Goal: Find specific page/section: Find specific page/section

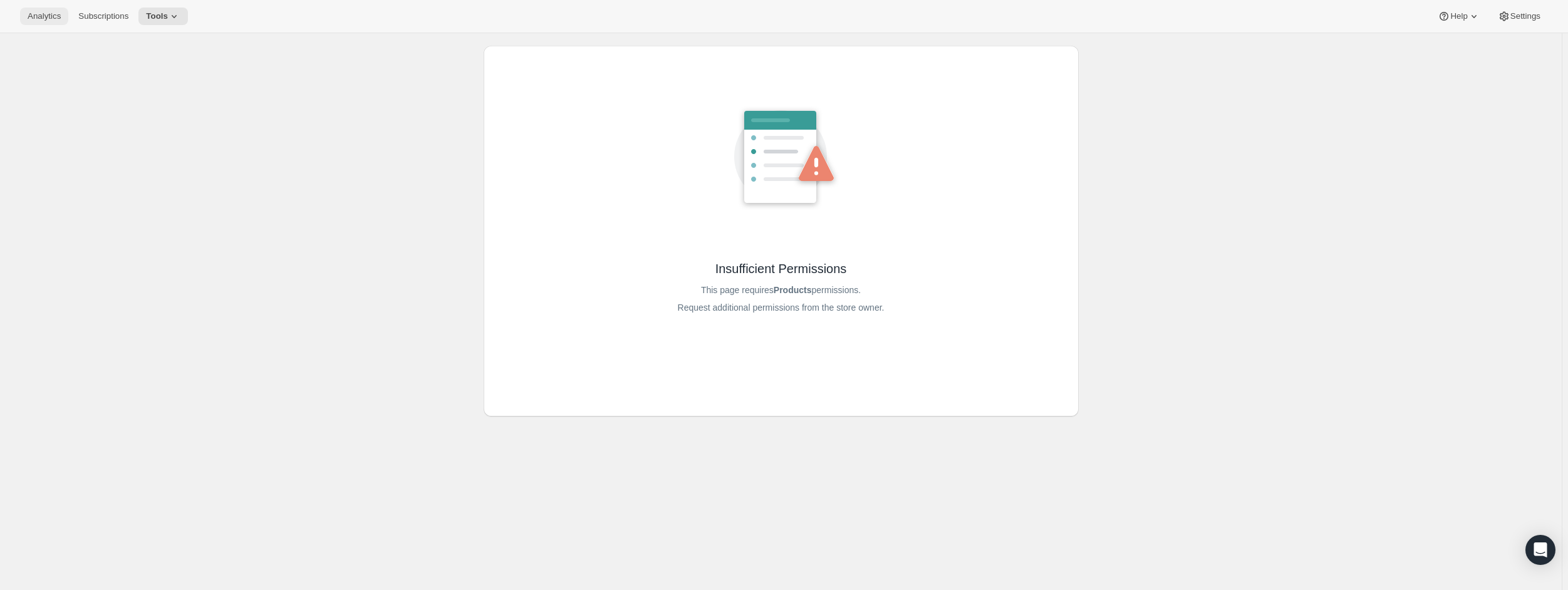
click at [45, 16] on span "Analytics" at bounding box center [44, 16] width 33 height 10
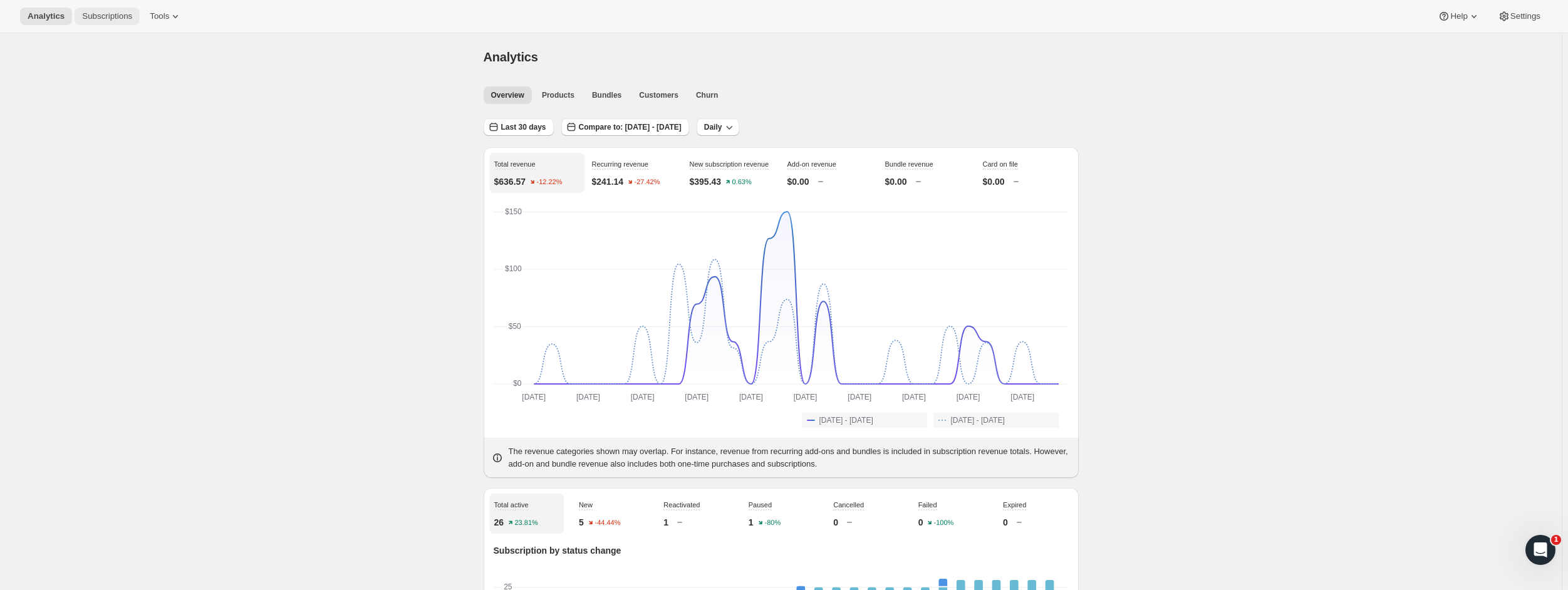
click at [100, 19] on span "Subscriptions" at bounding box center [107, 16] width 50 height 10
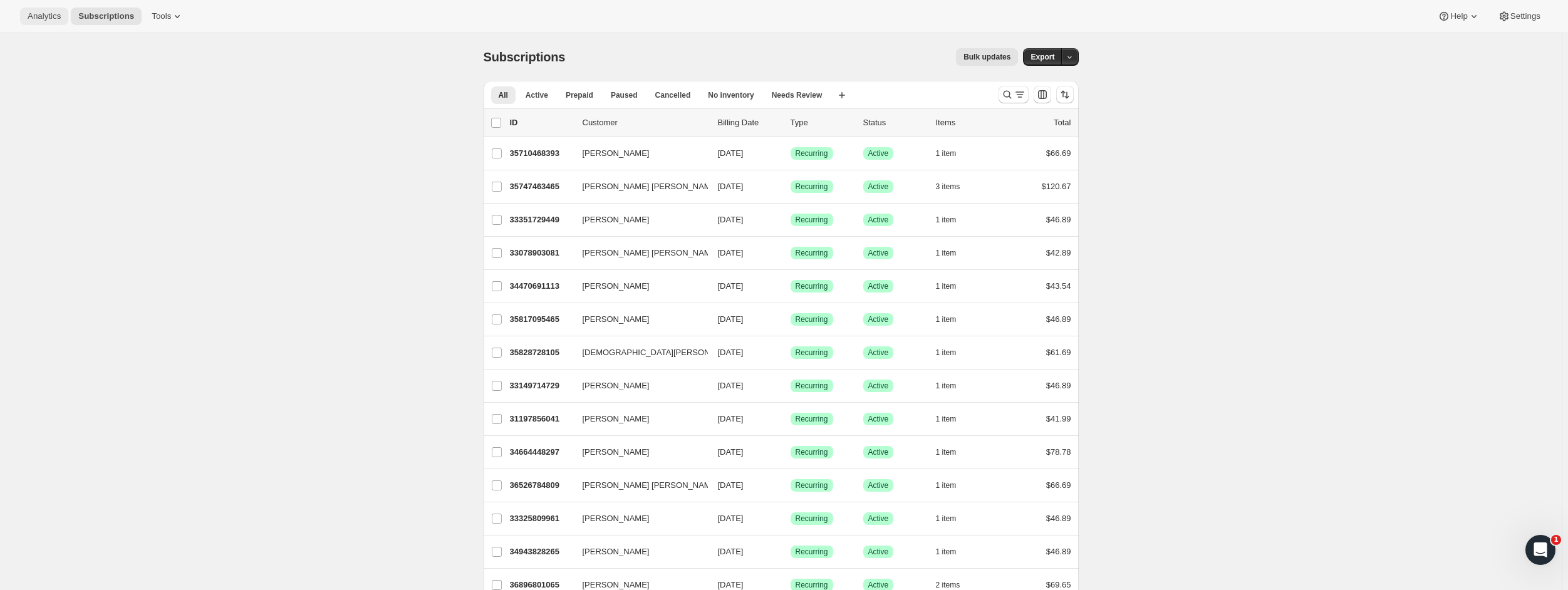
click at [61, 20] on span "Analytics" at bounding box center [44, 16] width 33 height 10
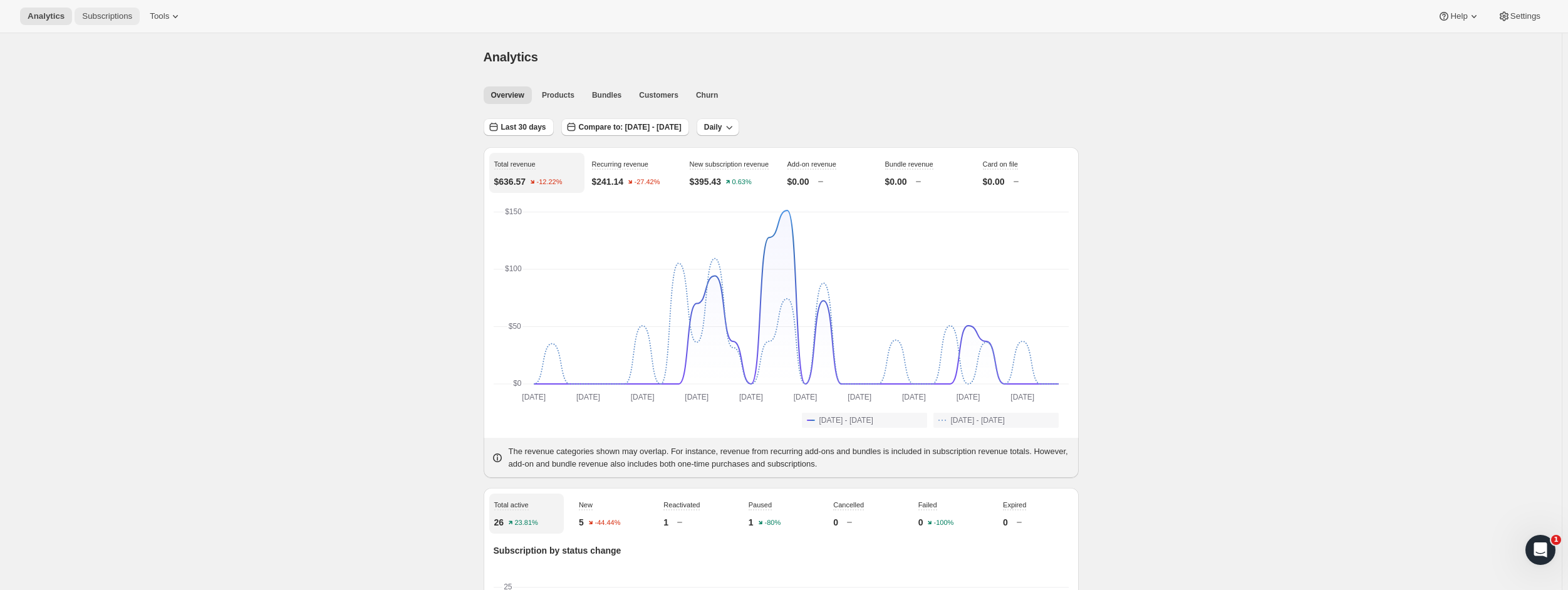
click at [112, 21] on span "Subscriptions" at bounding box center [107, 16] width 50 height 10
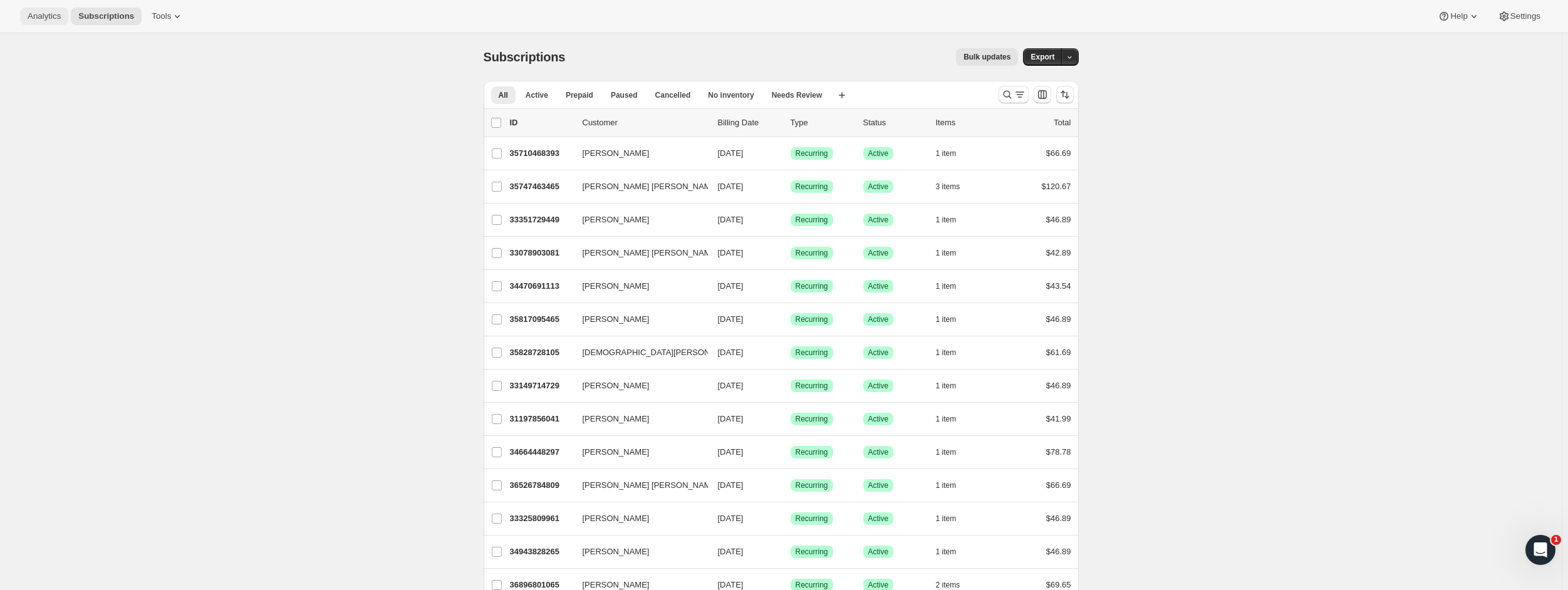
click at [54, 12] on span "Analytics" at bounding box center [44, 16] width 33 height 10
